Goal: Task Accomplishment & Management: Use online tool/utility

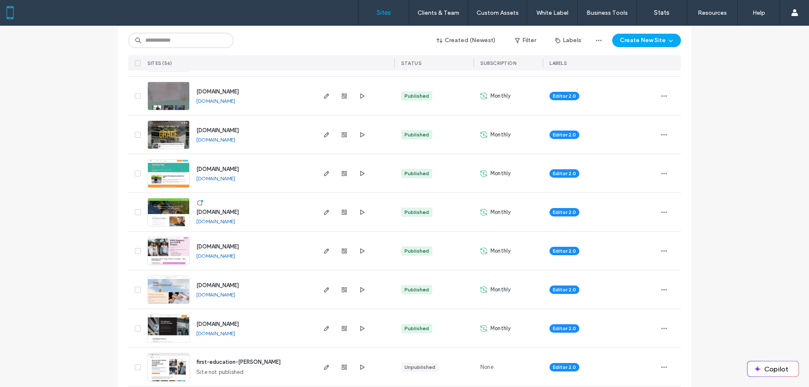
scroll to position [253, 0]
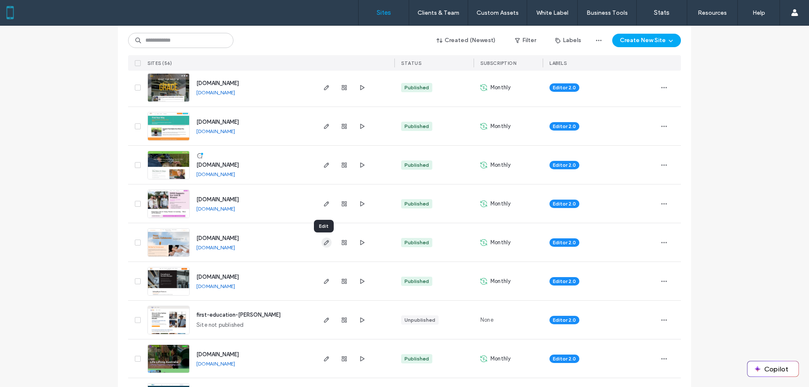
click at [323, 243] on icon "button" at bounding box center [326, 242] width 7 height 7
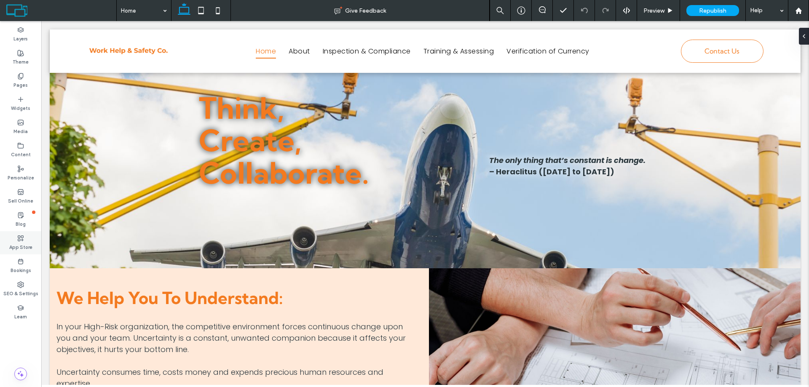
click at [19, 244] on label "App Store" at bounding box center [20, 246] width 23 height 9
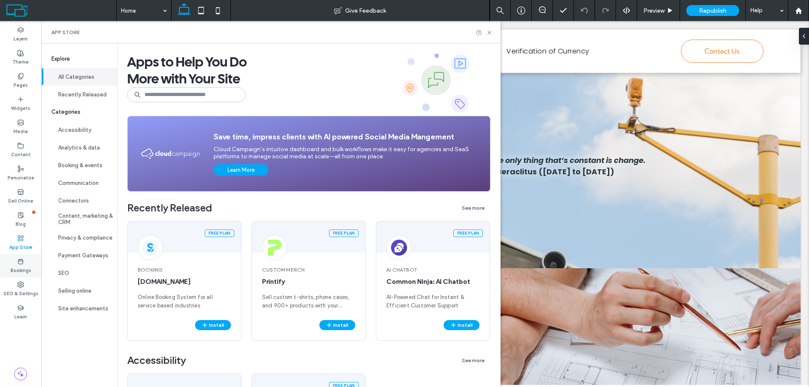
click at [17, 262] on icon at bounding box center [20, 261] width 7 height 7
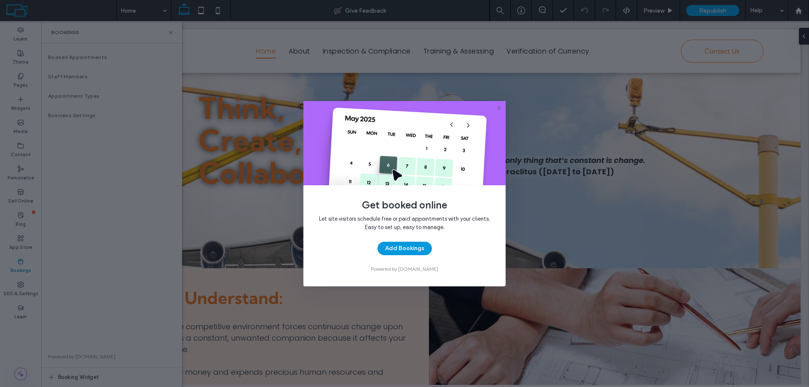
click at [414, 252] on button "Add Bookings" at bounding box center [405, 248] width 54 height 13
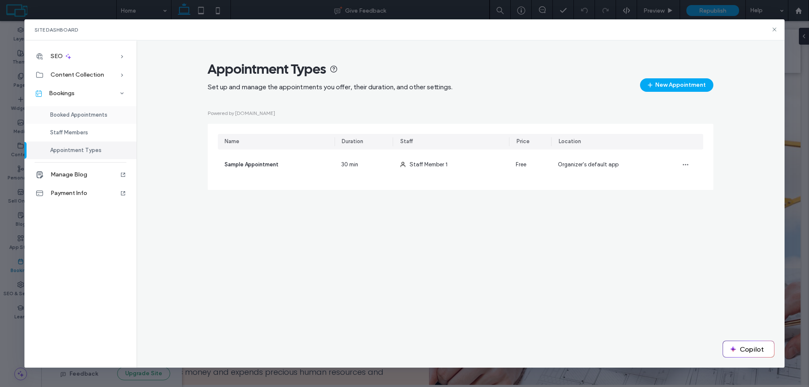
click at [71, 116] on span "Booked Appointments" at bounding box center [78, 115] width 57 height 6
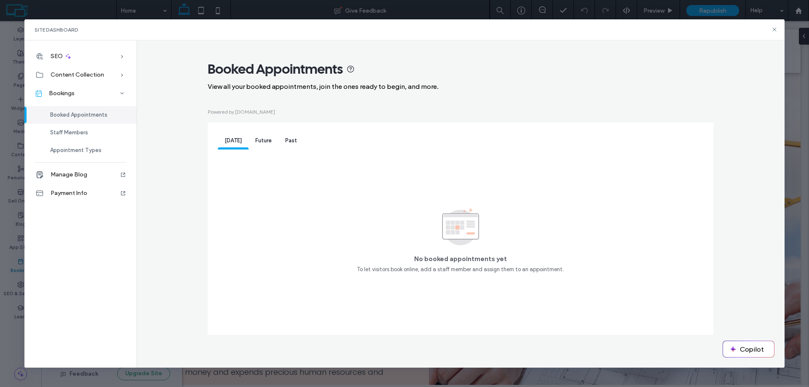
click at [77, 113] on span "Booked Appointments" at bounding box center [78, 115] width 57 height 6
click at [61, 115] on span "Booked Appointments" at bounding box center [78, 115] width 57 height 6
click at [774, 30] on icon at bounding box center [774, 29] width 7 height 7
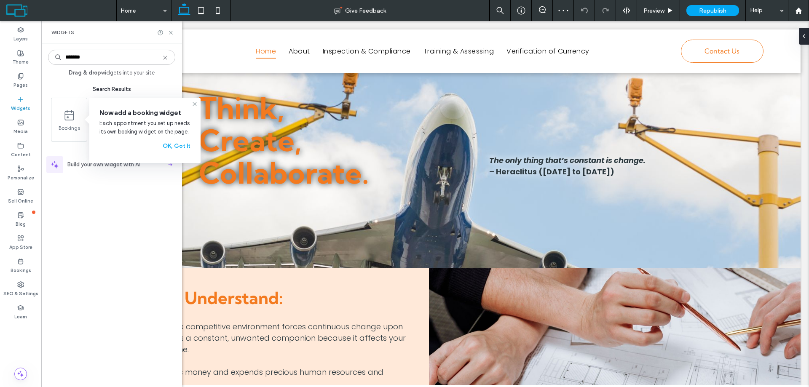
click at [96, 216] on div "******* Drag & drop widgets into your site Search Results Bookings Build your o…" at bounding box center [111, 215] width 127 height 335
click at [176, 147] on button "OK, Got It" at bounding box center [177, 145] width 28 height 13
click at [170, 30] on icon at bounding box center [171, 32] width 6 height 6
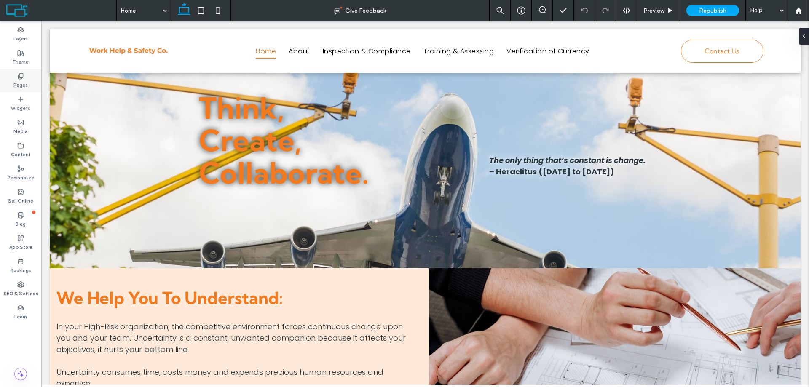
click at [21, 75] on icon at bounding box center [20, 76] width 7 height 7
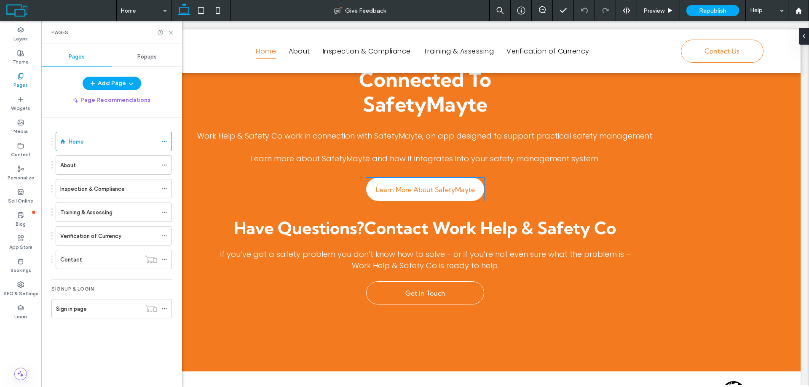
scroll to position [1864, 0]
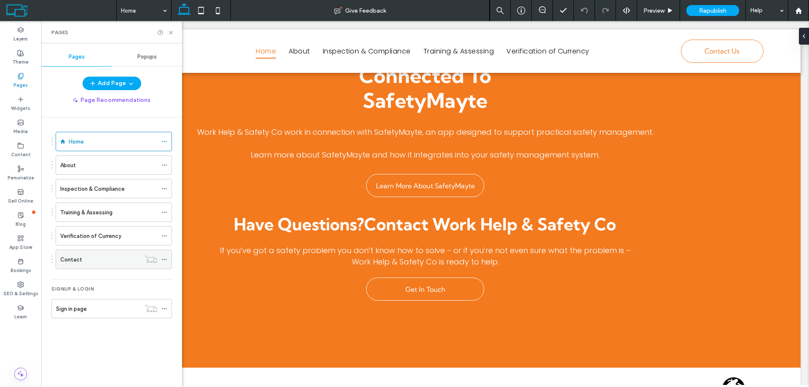
click at [75, 263] on label "Contact" at bounding box center [71, 259] width 22 height 15
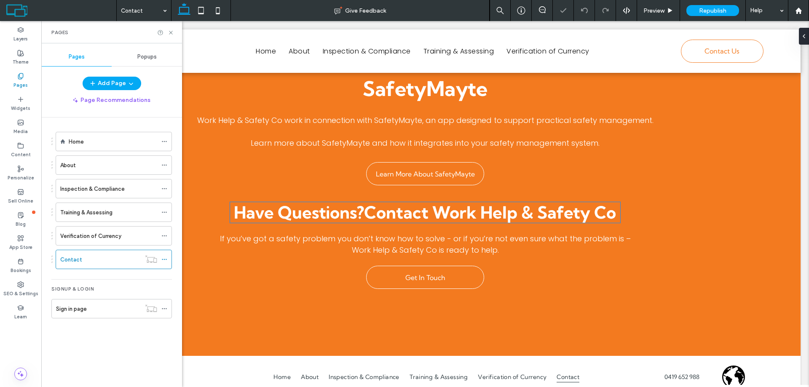
scroll to position [627, 0]
